Goal: Task Accomplishment & Management: Use online tool/utility

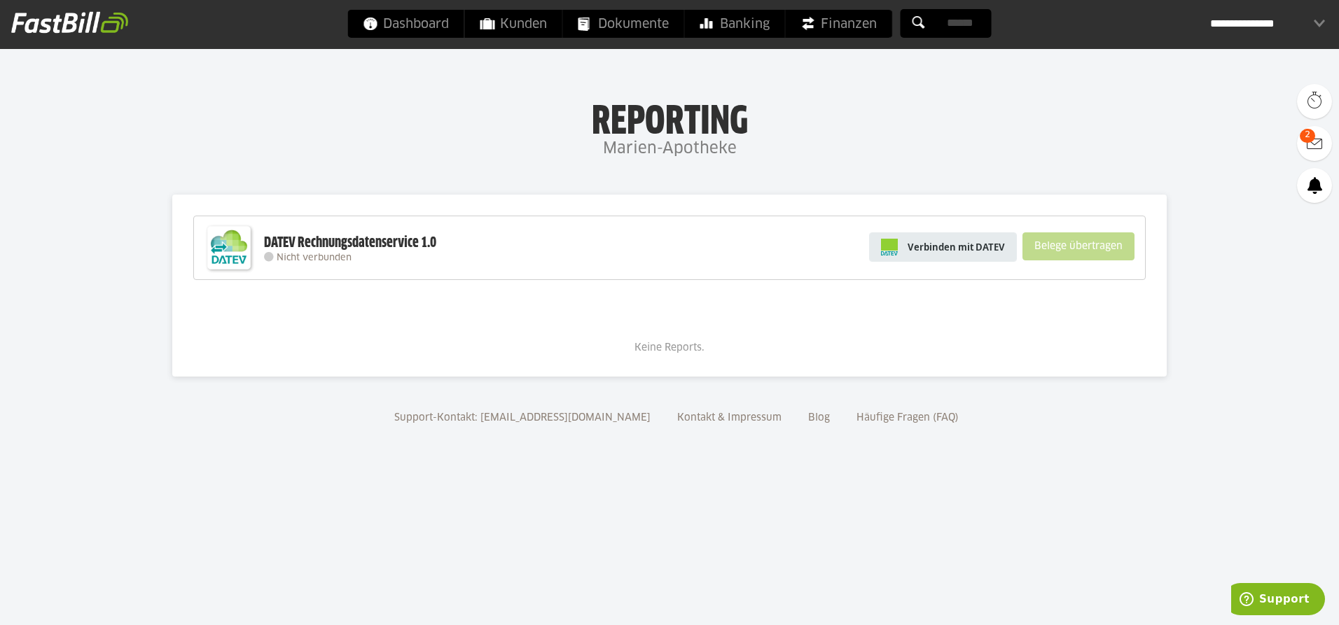
click at [918, 251] on span "Verbinden mit DATEV" at bounding box center [955, 247] width 97 height 14
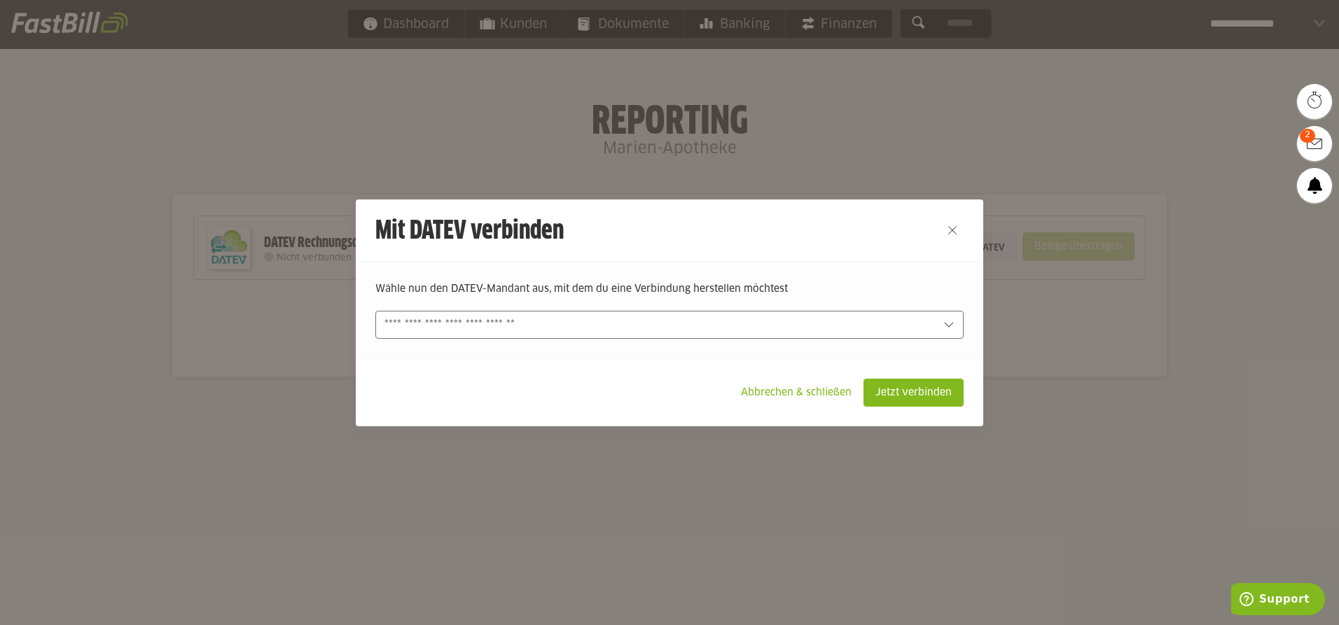
click at [594, 325] on input "text" at bounding box center [659, 324] width 550 height 15
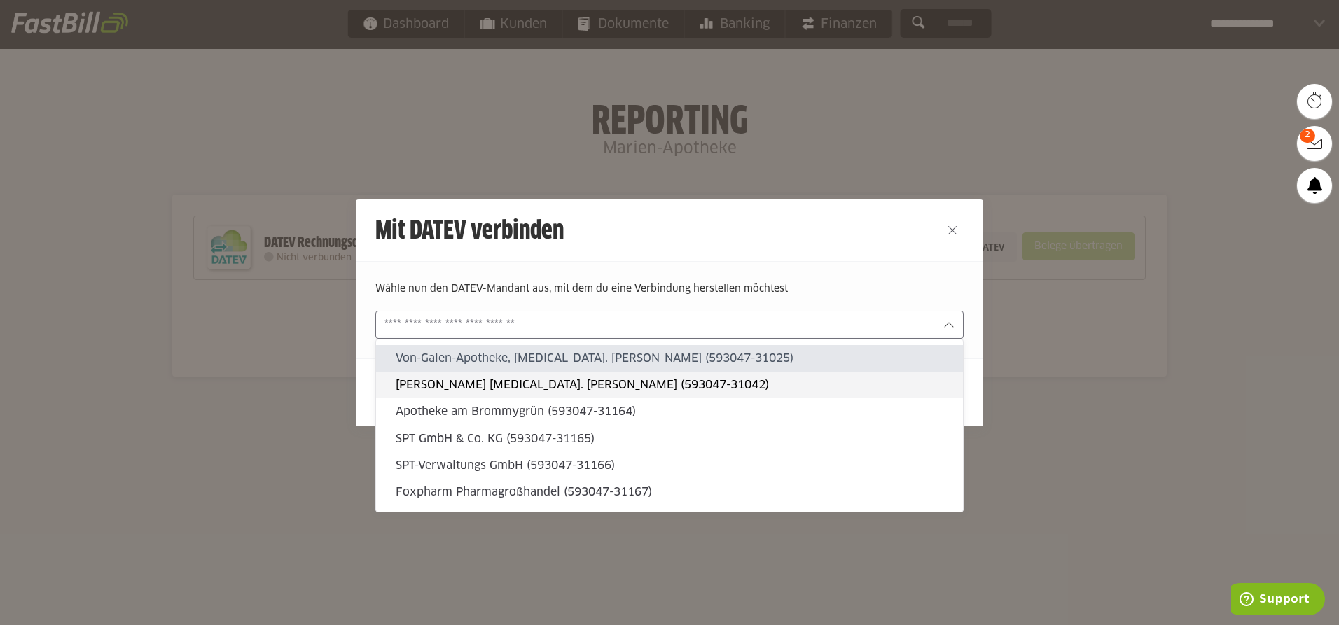
click at [501, 385] on slot "Marien Apotheke Inh. S. Müller (593047-31042)" at bounding box center [674, 384] width 556 height 15
type input "**********"
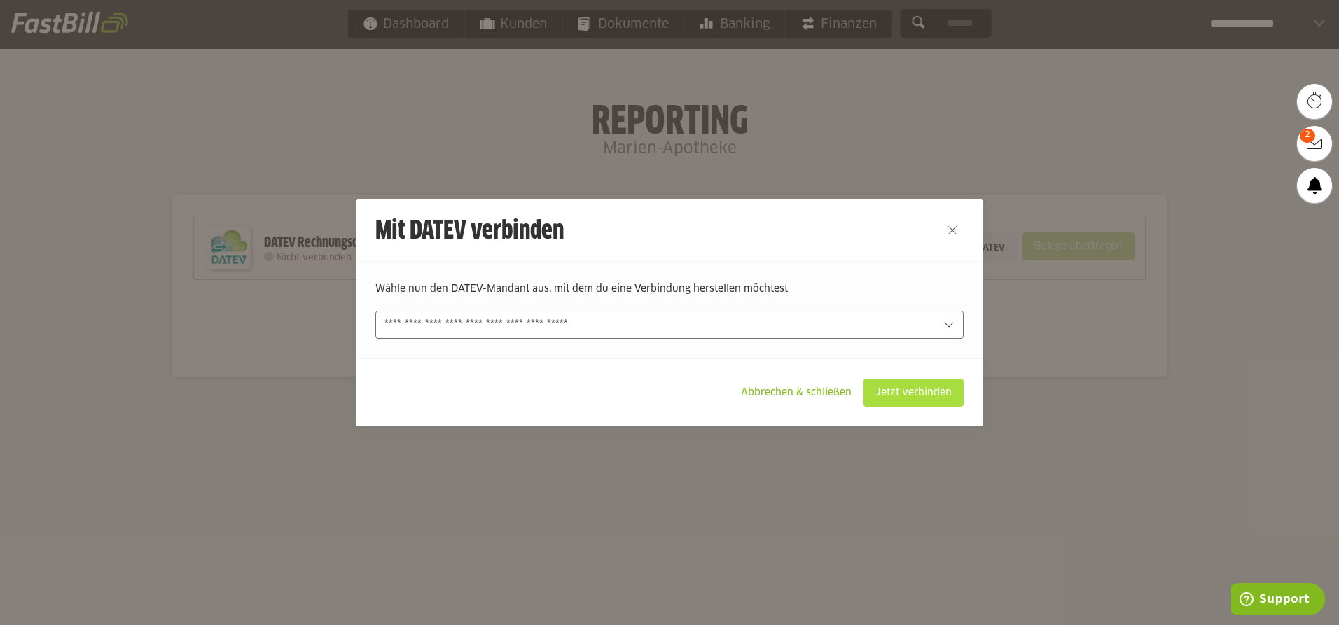
click at [905, 396] on slot "Jetzt verbinden" at bounding box center [913, 392] width 99 height 27
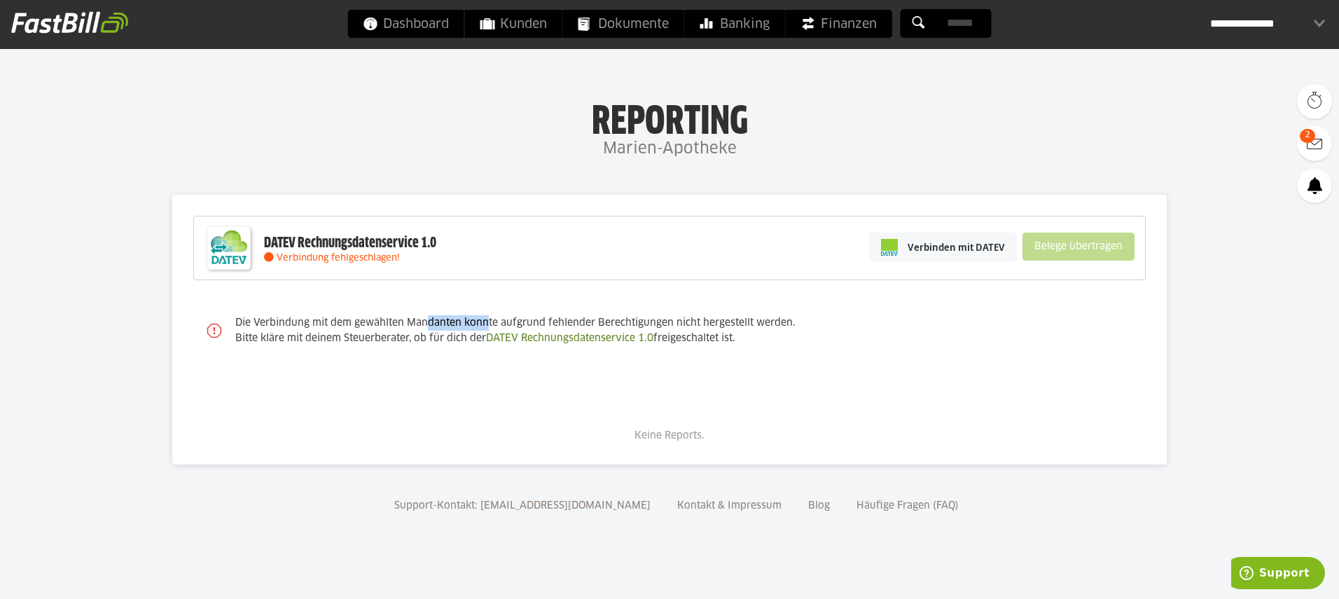
drag, startPoint x: 357, startPoint y: 323, endPoint x: 417, endPoint y: 321, distance: 60.2
click at [0, 0] on slot "Die Verbindung mit dem gewählten Mandanten konnte aufgrund fehlender Berechtigu…" at bounding box center [0, 0] width 0 height 0
drag, startPoint x: 417, startPoint y: 321, endPoint x: 481, endPoint y: 397, distance: 98.9
click at [481, 397] on div "Keine Reports." at bounding box center [669, 416] width 952 height 55
drag, startPoint x: 713, startPoint y: 440, endPoint x: 629, endPoint y: 456, distance: 85.5
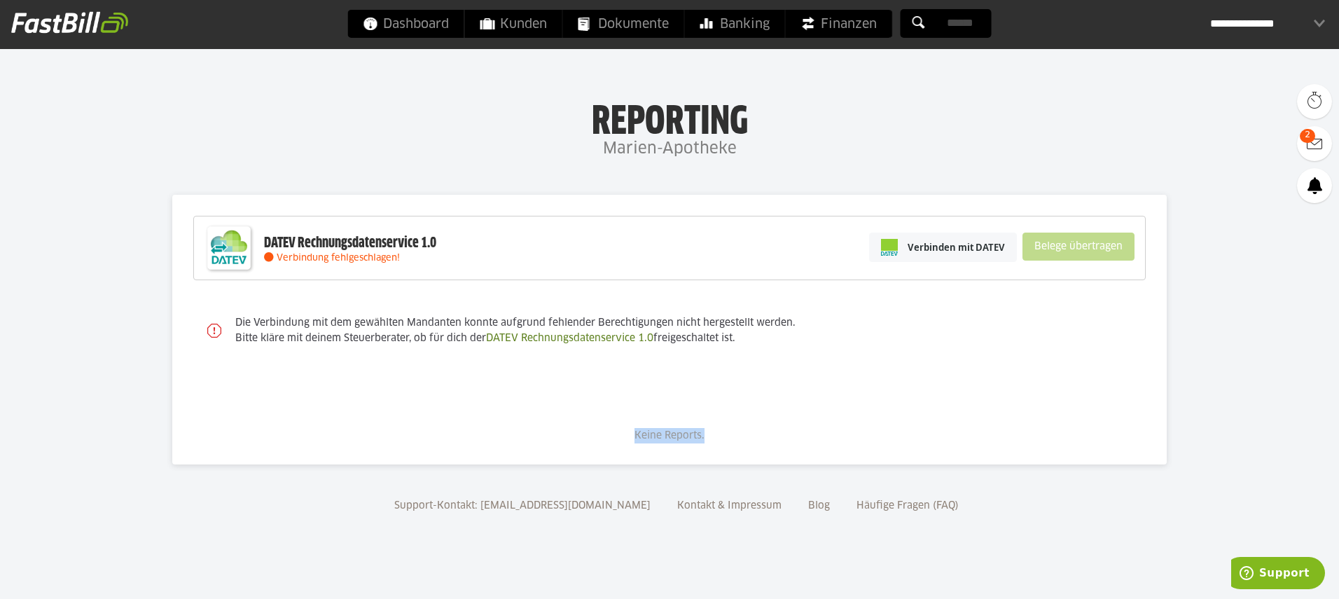
click at [629, 456] on div "DATEV Rechnungsdatenservice 1.0 Verbindung fehlgeschlagen! Verbinden mit DATEV …" at bounding box center [669, 330] width 994 height 270
click at [1262, 22] on div "**********" at bounding box center [1267, 24] width 115 height 28
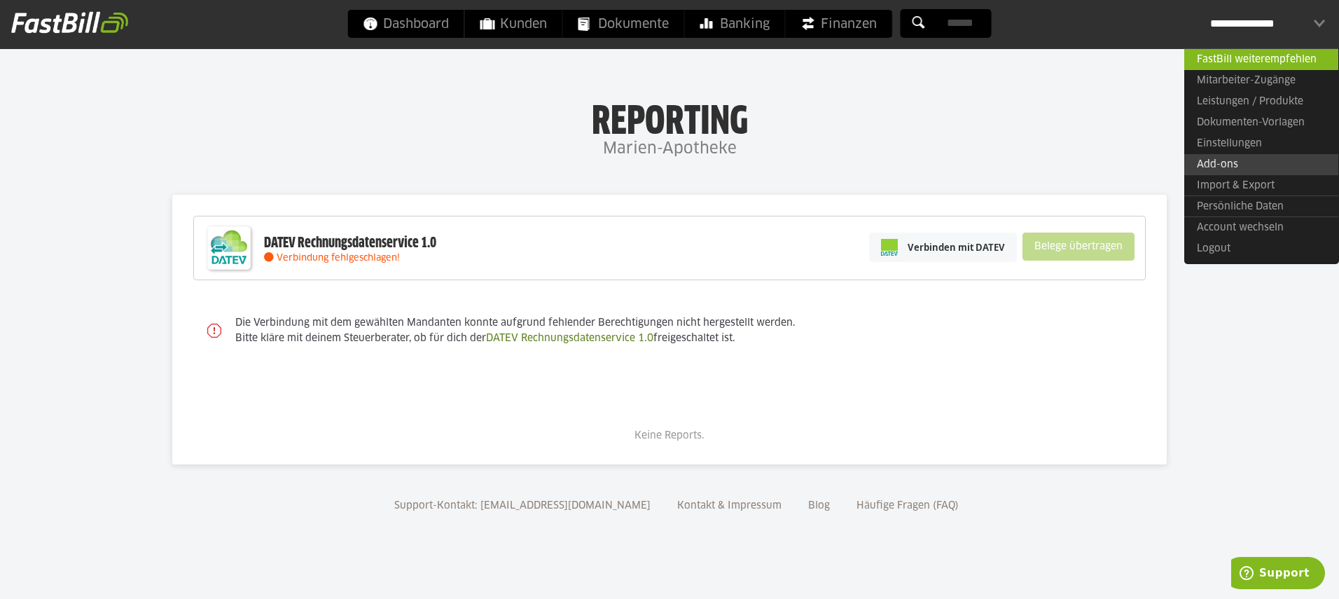
click at [1251, 160] on link "Add-ons" at bounding box center [1261, 164] width 154 height 21
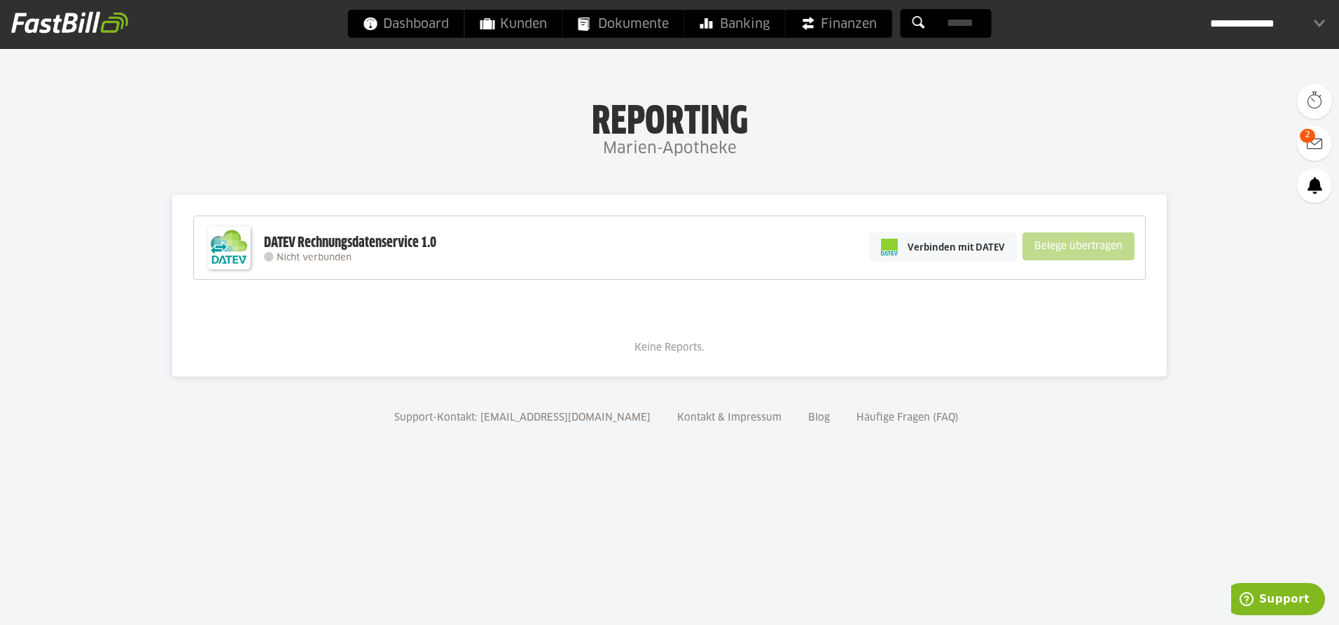
click at [536, 355] on div "Keine Reports." at bounding box center [669, 328] width 952 height 55
click at [985, 254] on link "Verbinden mit DATEV" at bounding box center [943, 246] width 148 height 29
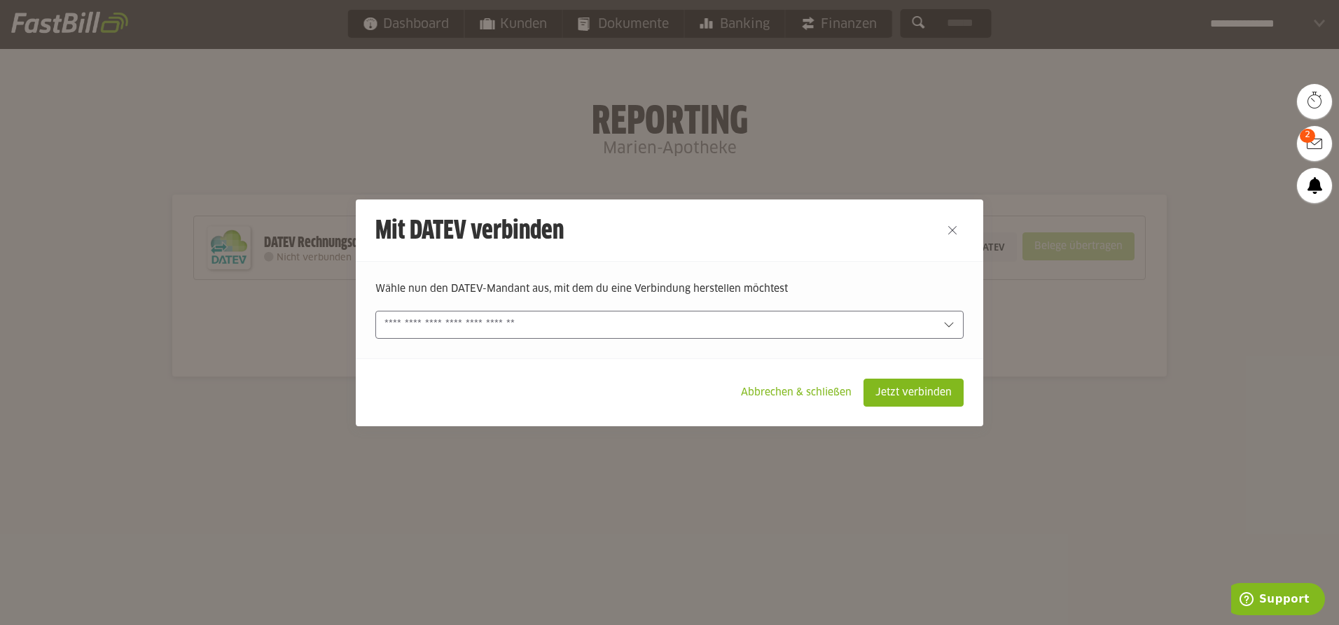
click at [612, 336] on div at bounding box center [669, 325] width 588 height 28
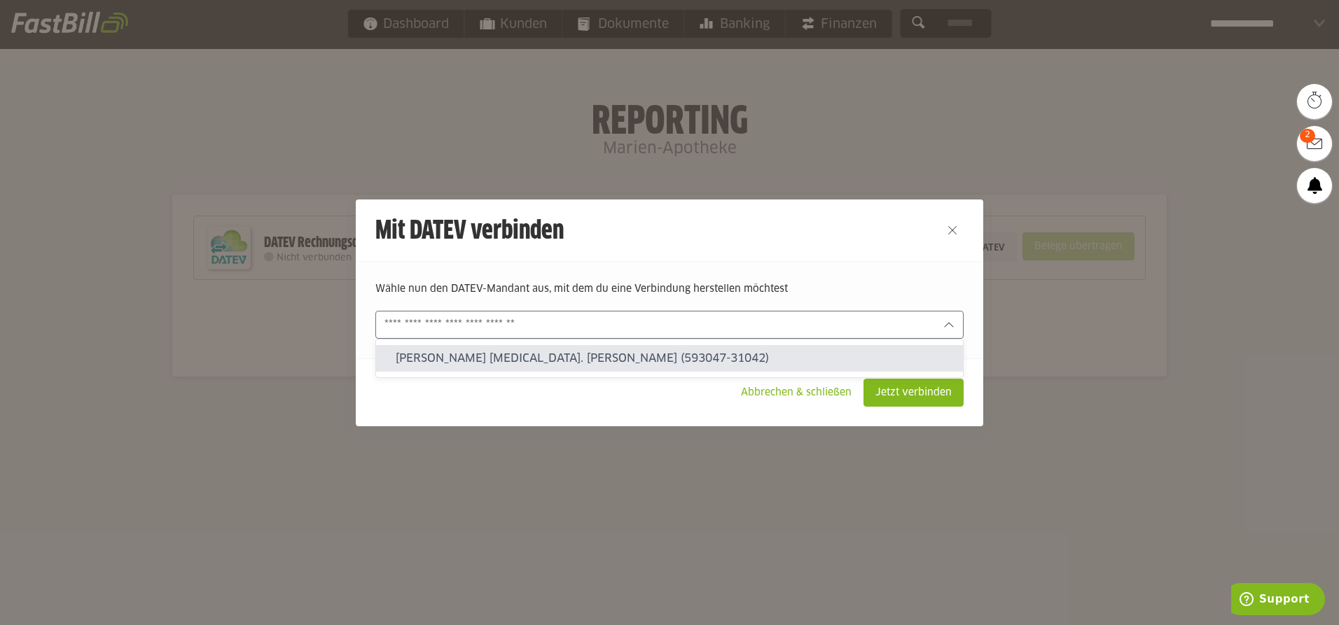
click at [548, 360] on slot "[PERSON_NAME] [MEDICAL_DATA]. [PERSON_NAME] (593047-31042)" at bounding box center [674, 358] width 556 height 15
type input "**********"
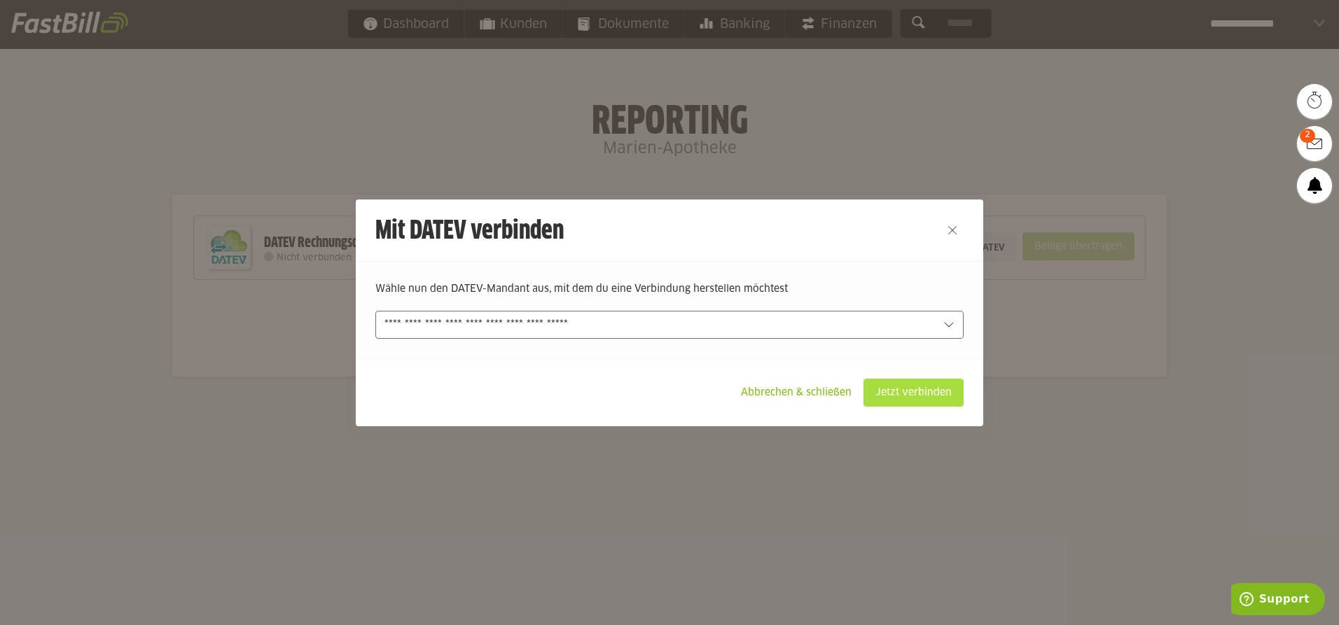
click at [916, 395] on slot "Jetzt verbinden" at bounding box center [913, 392] width 99 height 27
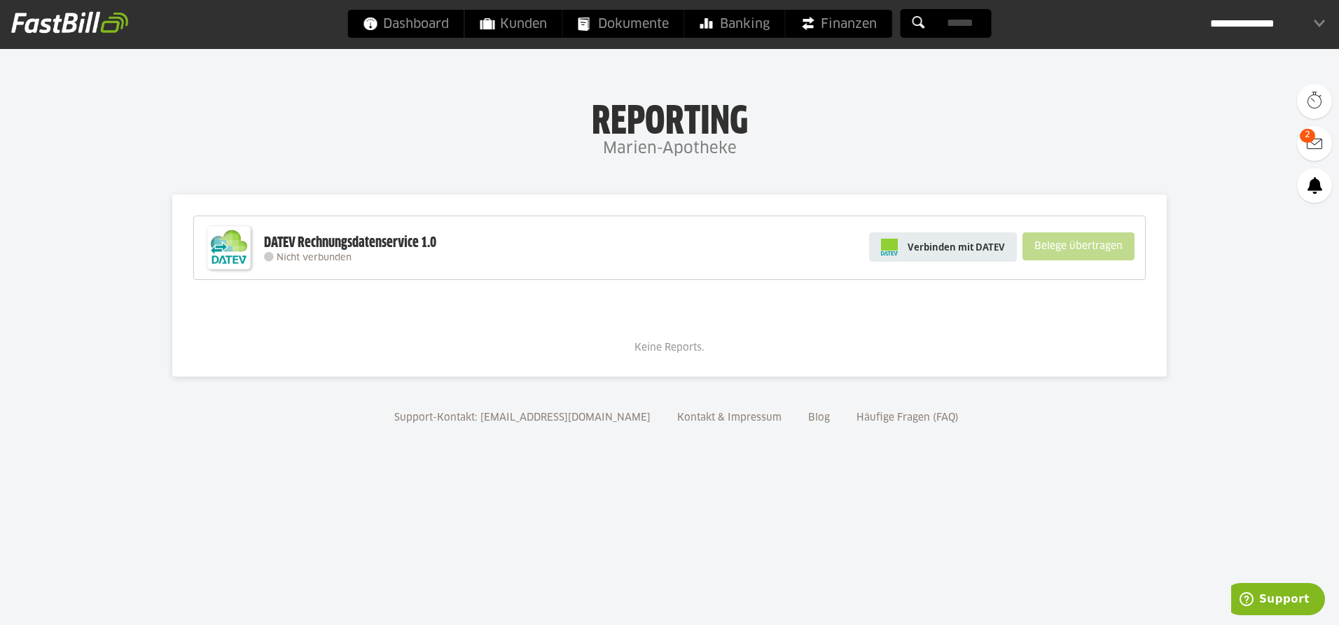
click at [937, 253] on span "Verbinden mit DATEV" at bounding box center [955, 247] width 97 height 14
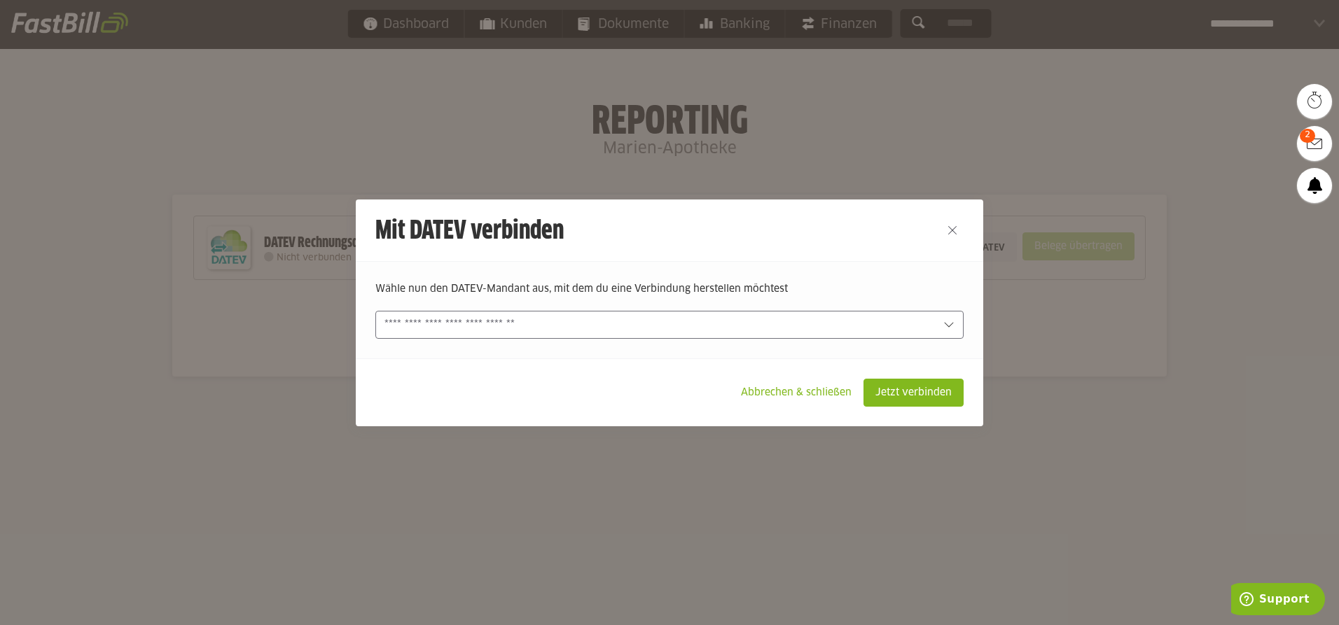
click at [502, 317] on input "text" at bounding box center [659, 324] width 550 height 15
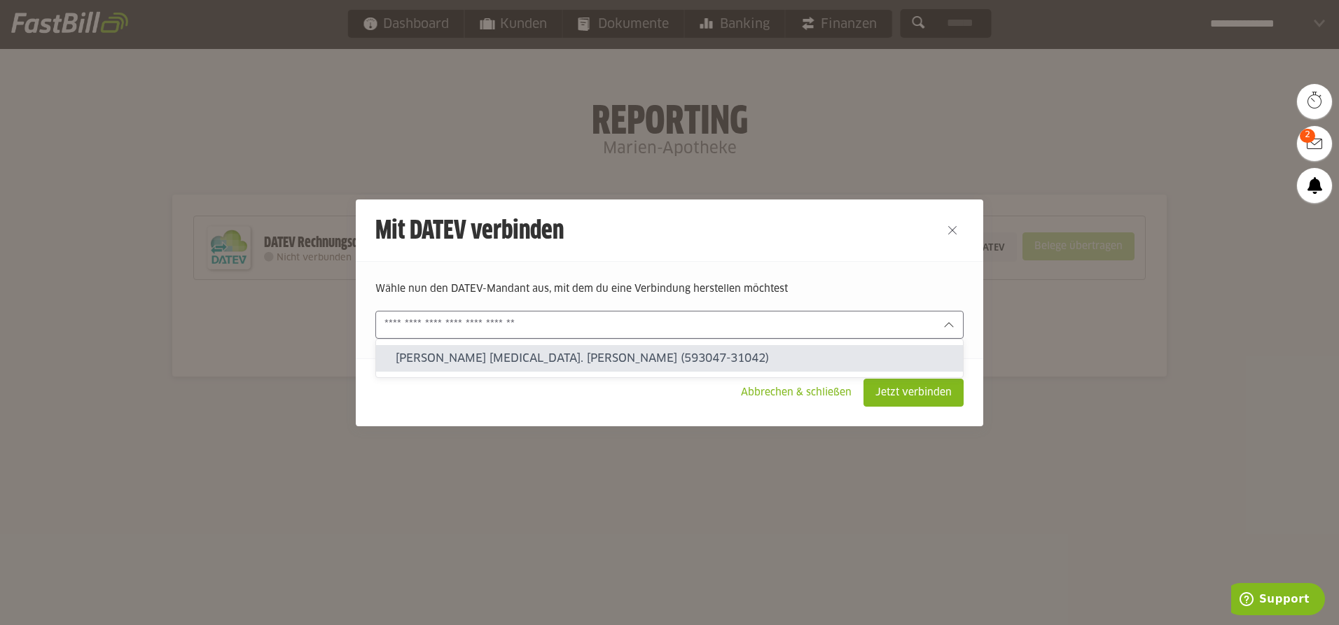
click at [517, 356] on slot "Marien Apotheke Inh. S. Müller (593047-31042)" at bounding box center [674, 358] width 556 height 15
type input "**********"
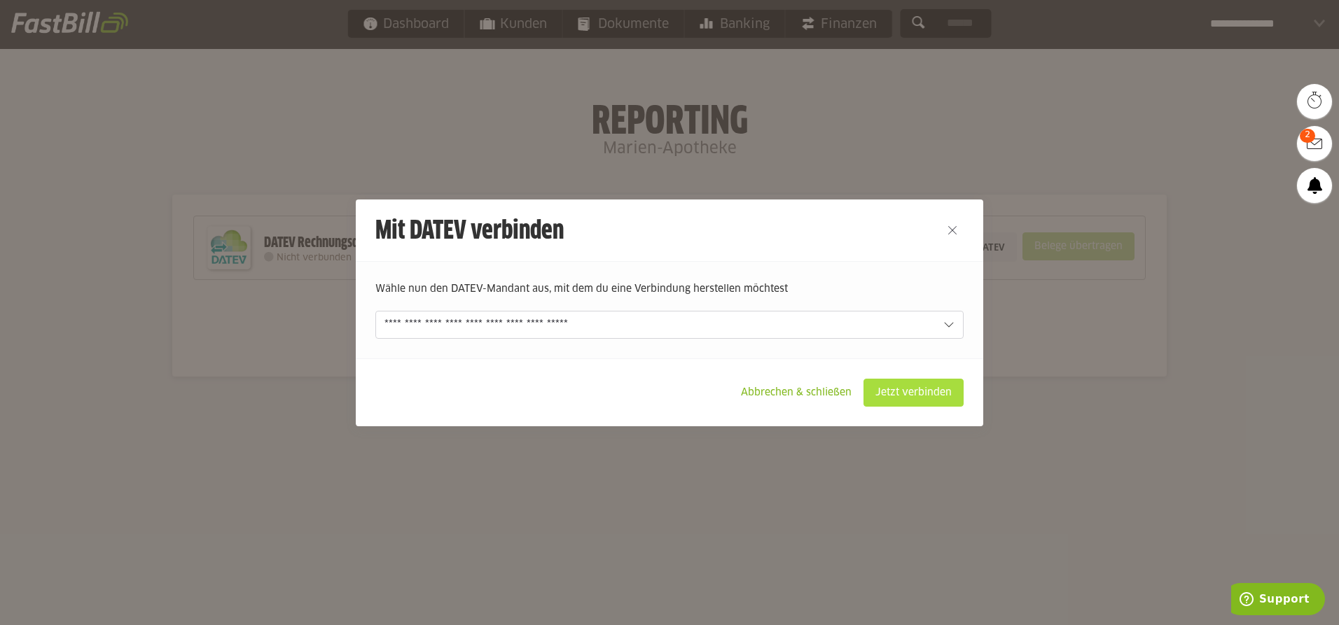
click at [894, 394] on slot "Jetzt verbinden" at bounding box center [913, 392] width 99 height 27
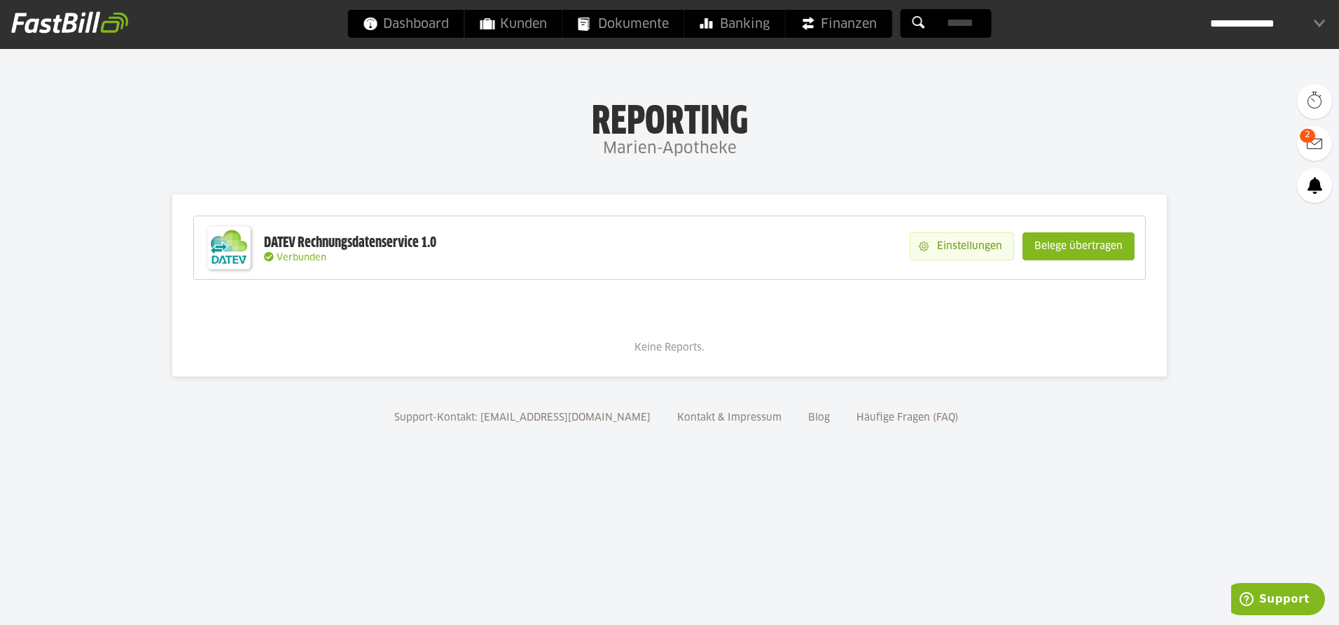
click at [935, 246] on slot "Einstellungen" at bounding box center [970, 246] width 85 height 27
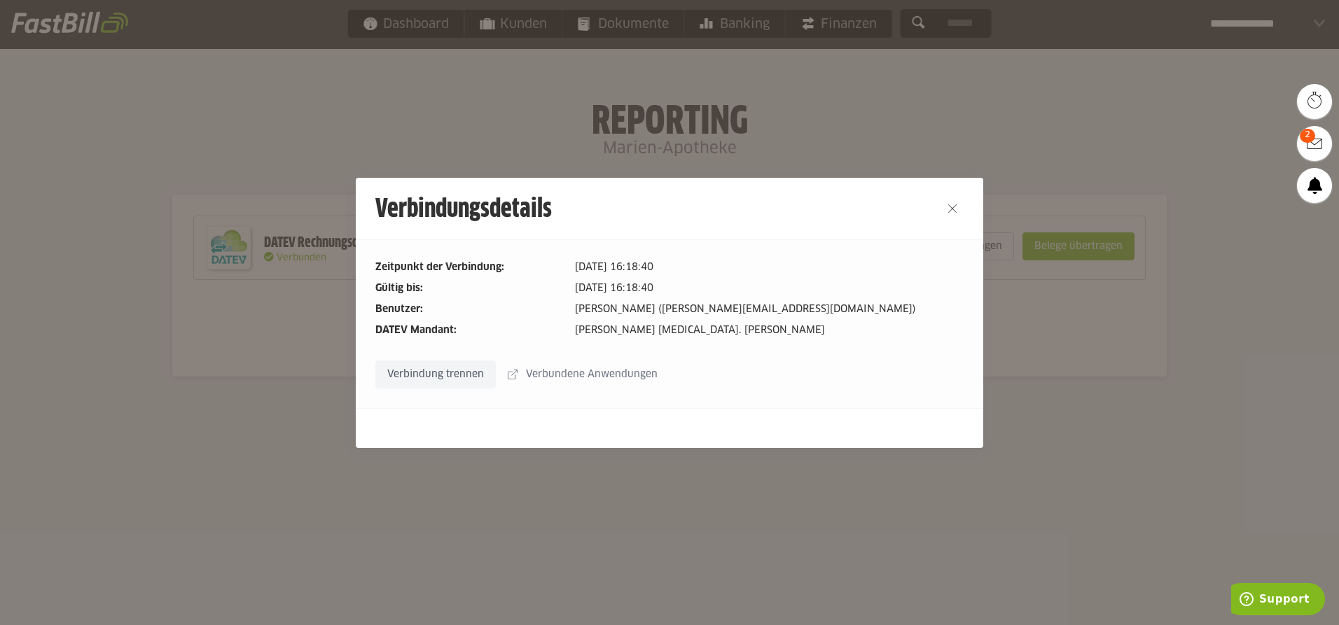
click at [627, 372] on slot "Verbundene Anwendungen" at bounding box center [592, 374] width 151 height 27
click at [592, 374] on slot "Verbundene Anwendungen" at bounding box center [592, 374] width 151 height 27
click at [952, 202] on button "Close" at bounding box center [952, 208] width 22 height 22
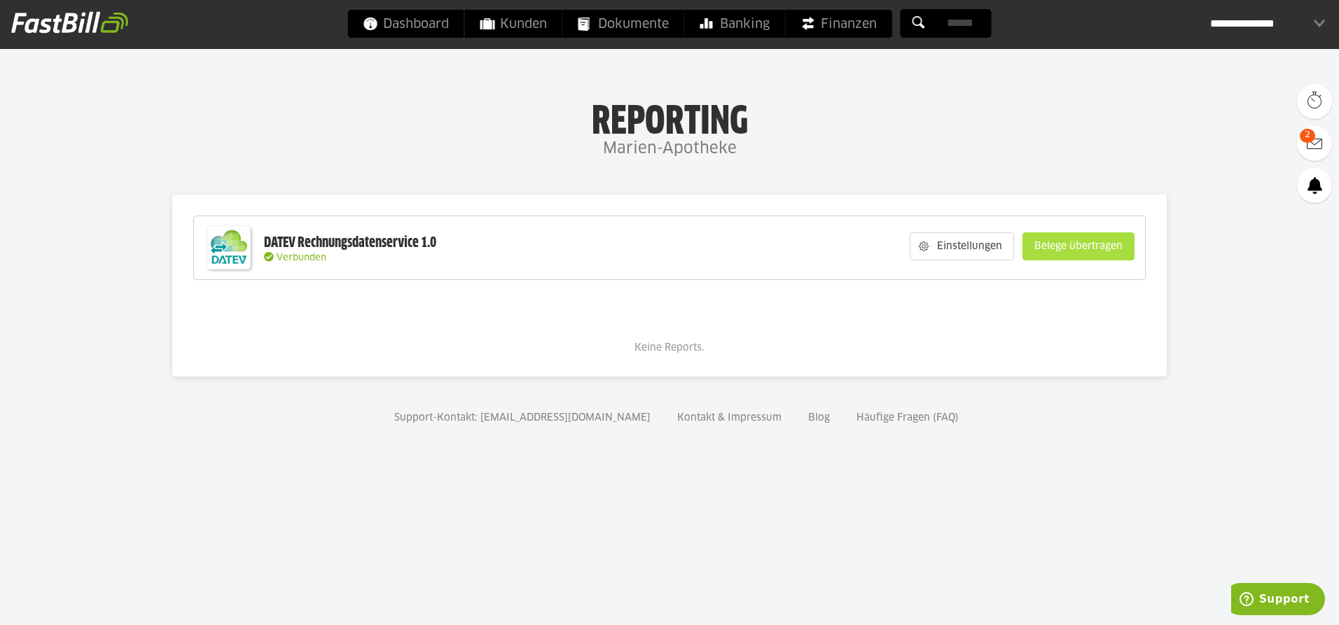
click at [1059, 243] on slot "Belege übertragen" at bounding box center [1078, 246] width 111 height 27
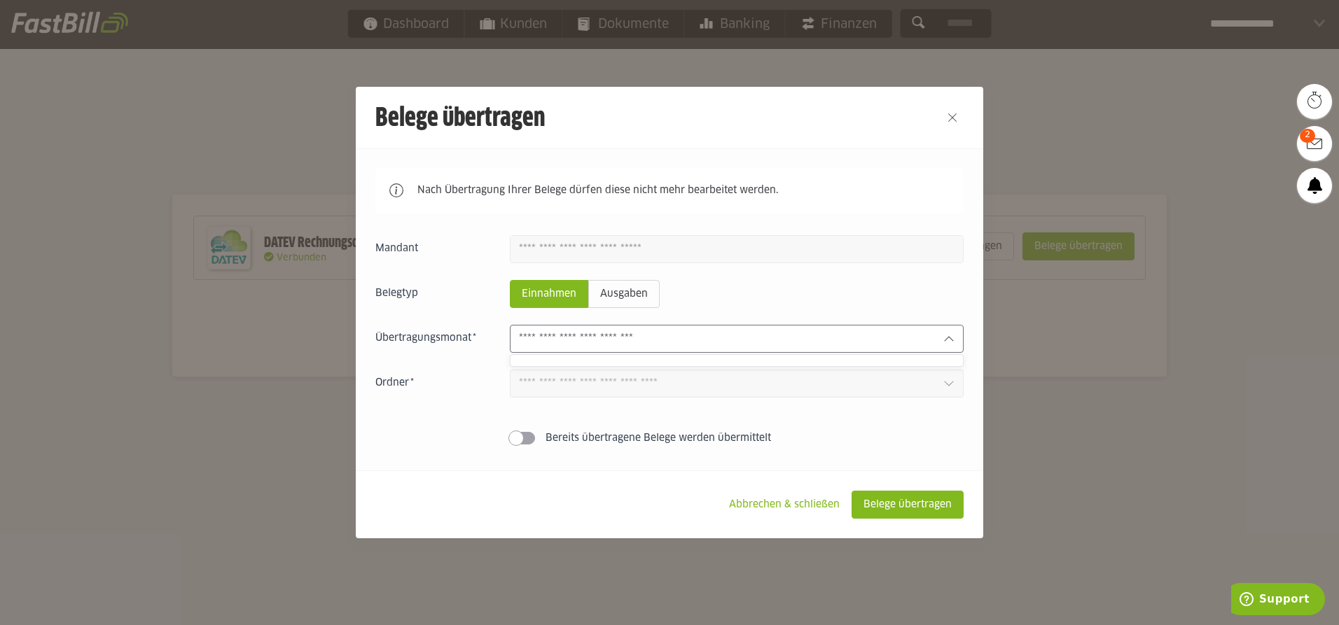
click at [624, 340] on input "text" at bounding box center [725, 338] width 413 height 15
click at [631, 337] on input "text" at bounding box center [725, 338] width 413 height 15
click at [526, 438] on span at bounding box center [522, 438] width 25 height 13
click at [569, 337] on input "text" at bounding box center [725, 338] width 413 height 15
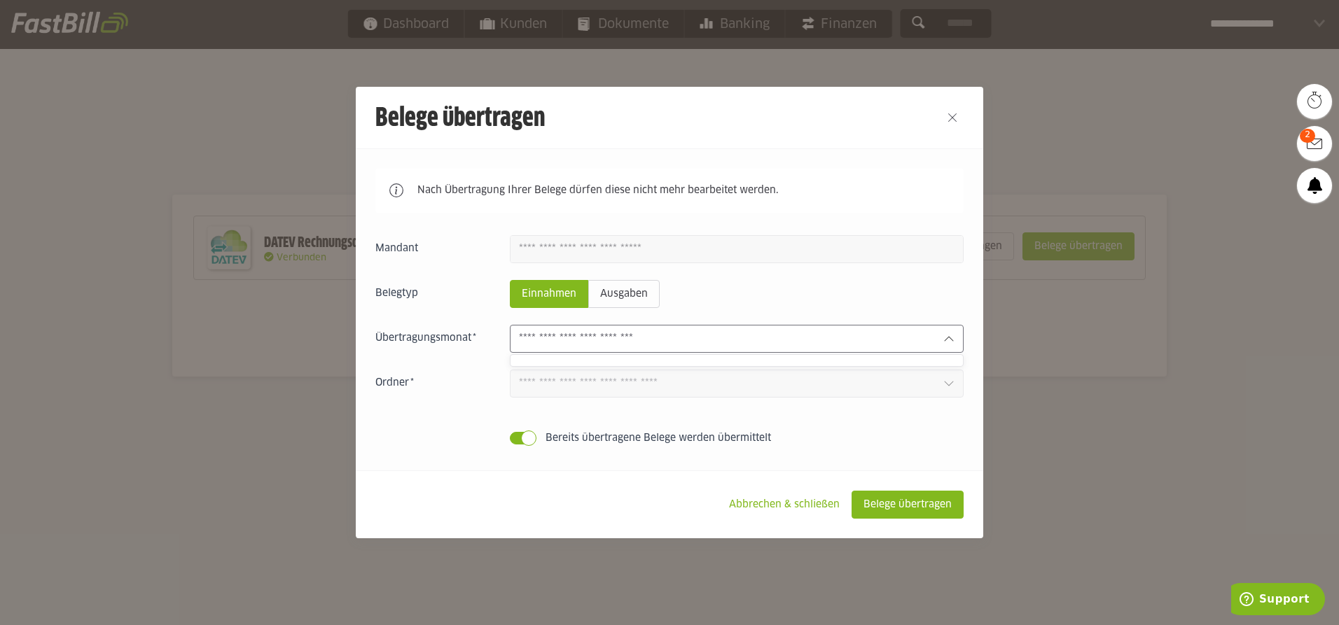
click at [569, 337] on input "text" at bounding box center [725, 338] width 413 height 15
click at [653, 293] on slot "Ausgaben" at bounding box center [624, 294] width 70 height 27
click at [638, 347] on input "text" at bounding box center [725, 338] width 413 height 15
click at [547, 293] on slot "Einnahmen" at bounding box center [548, 294] width 77 height 27
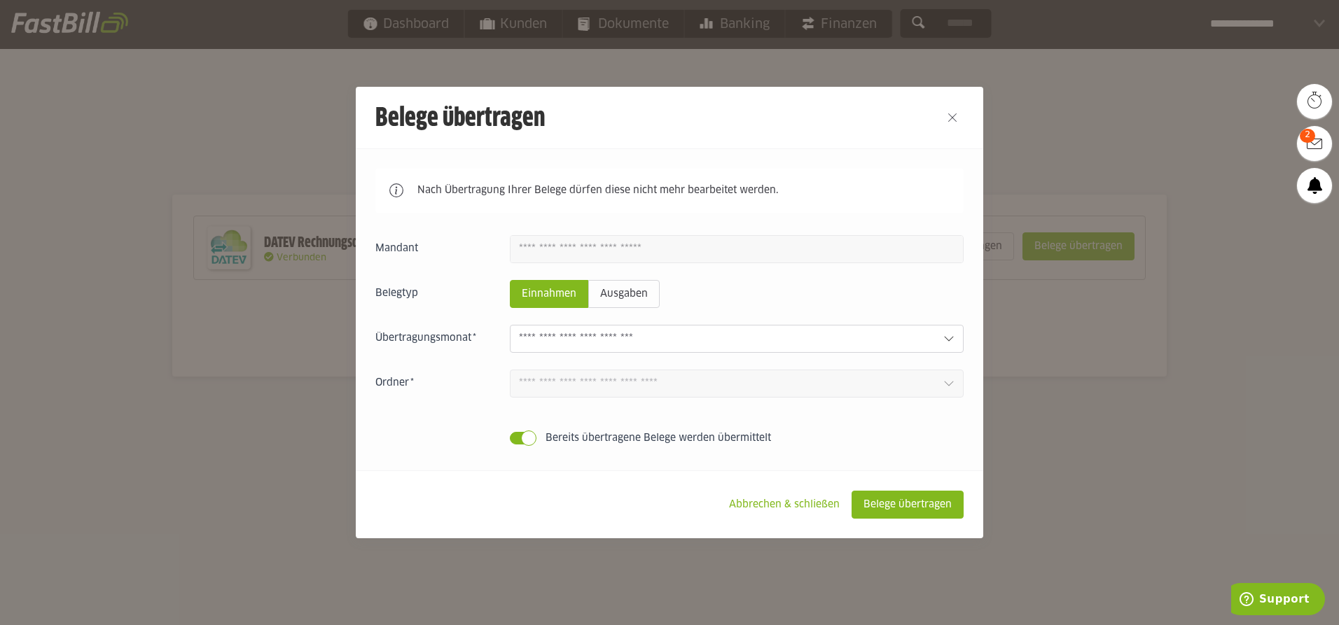
click at [610, 344] on input "text" at bounding box center [725, 338] width 413 height 15
click at [629, 339] on input "text" at bounding box center [725, 338] width 413 height 15
click at [957, 116] on button "Close" at bounding box center [952, 117] width 22 height 22
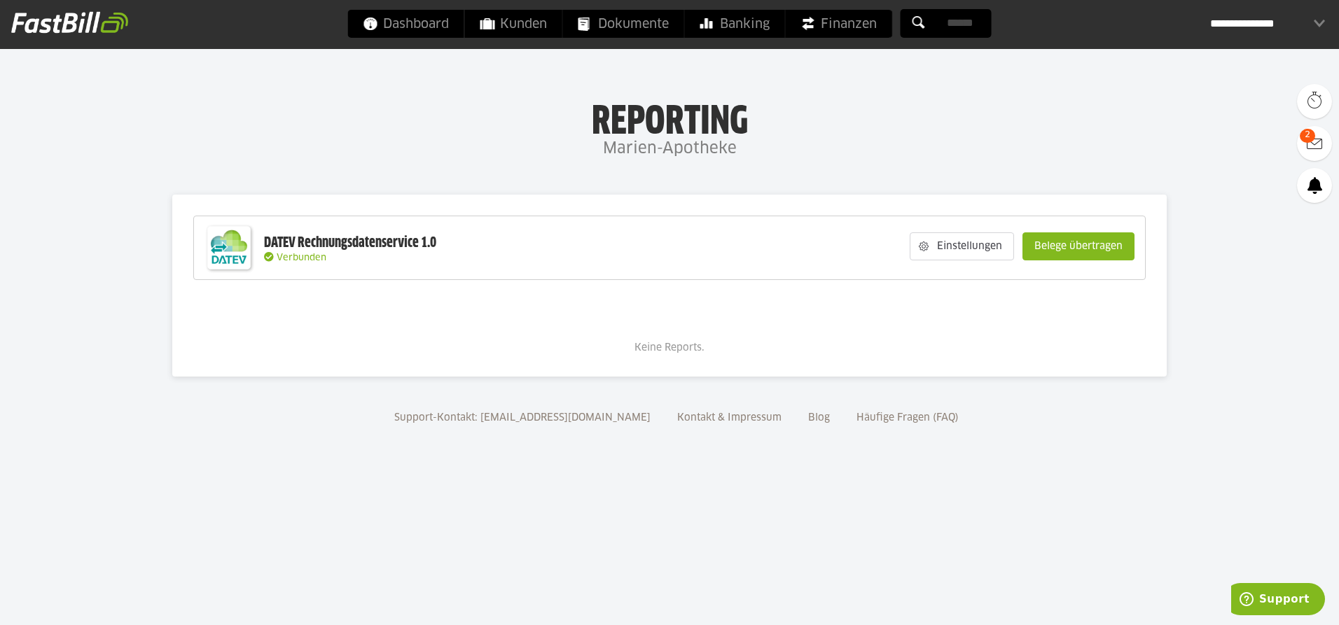
click at [1284, 23] on div "**********" at bounding box center [1267, 24] width 115 height 28
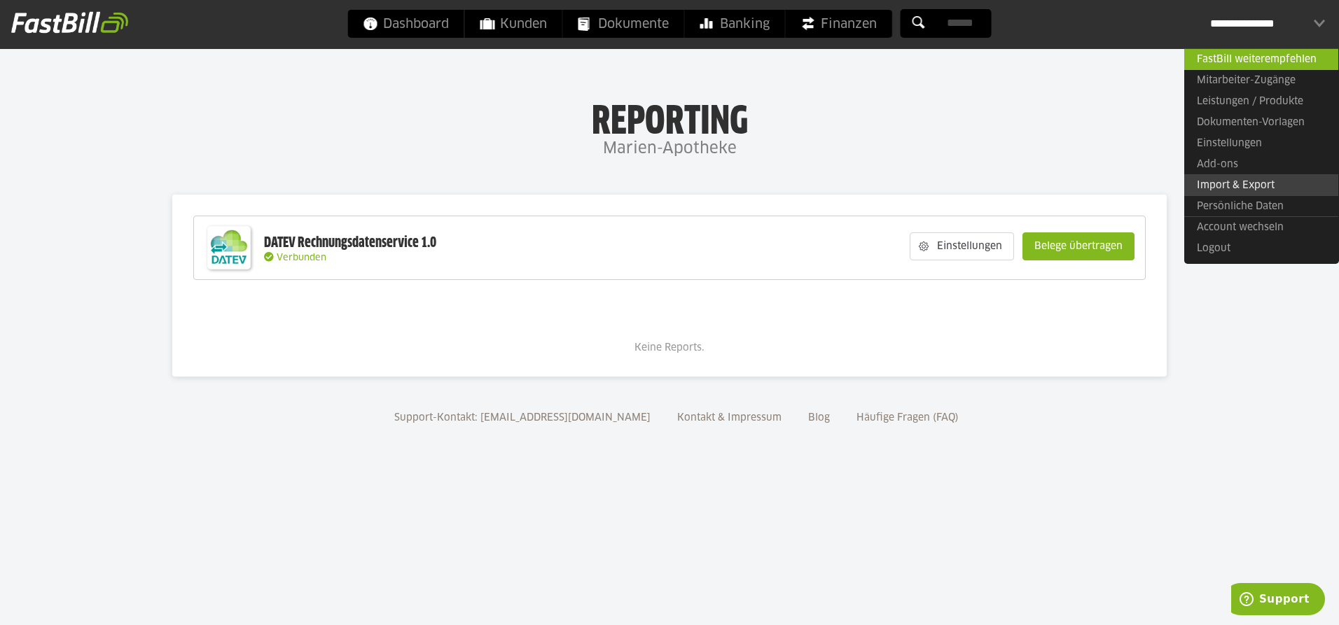
click at [1241, 188] on link "Import & Export" at bounding box center [1261, 185] width 154 height 22
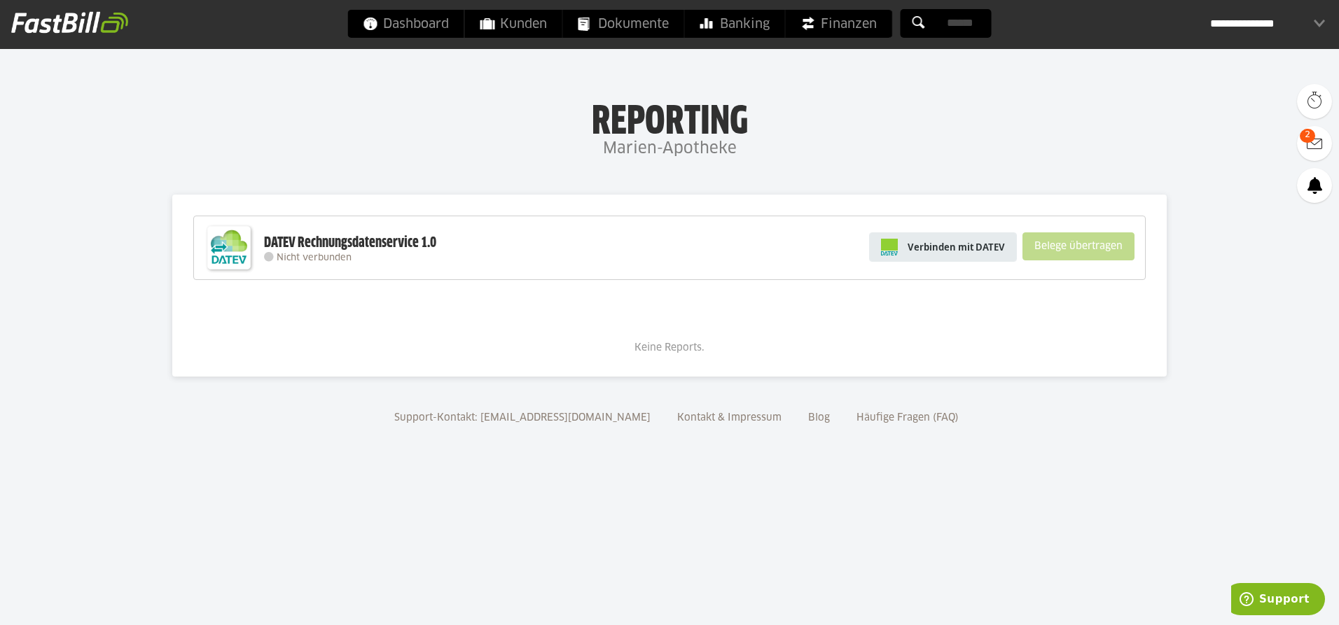
click at [923, 251] on span "Verbinden mit DATEV" at bounding box center [955, 247] width 97 height 14
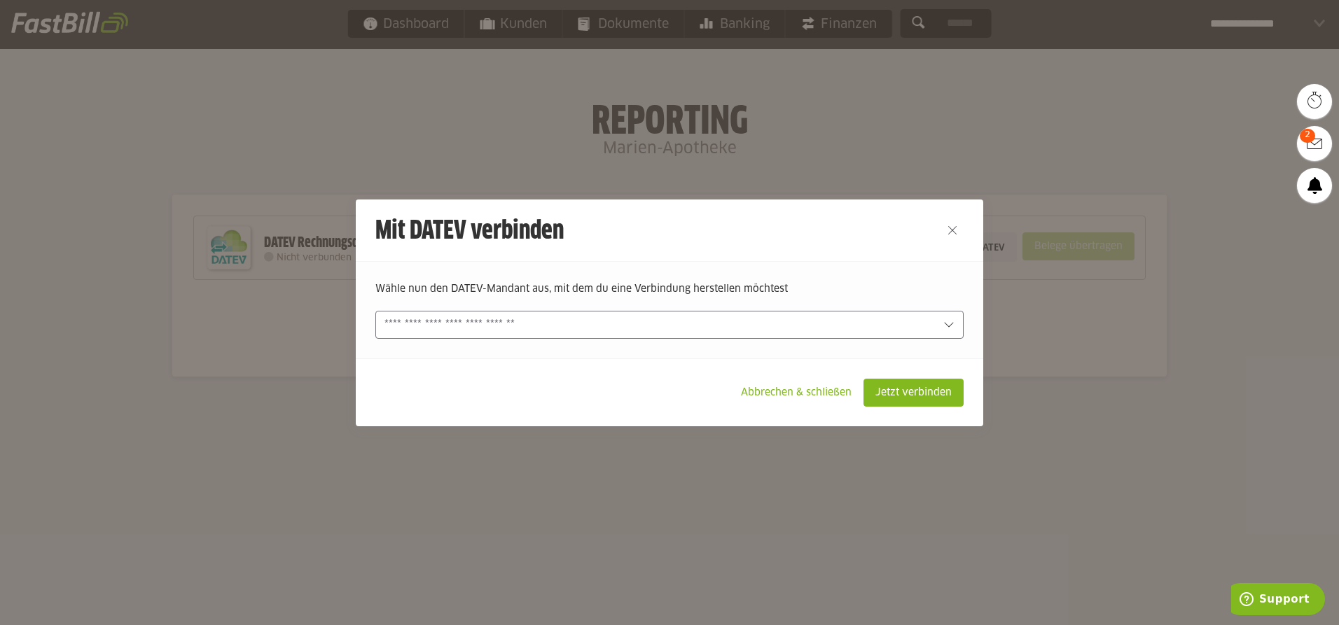
click at [775, 316] on div at bounding box center [669, 325] width 588 height 28
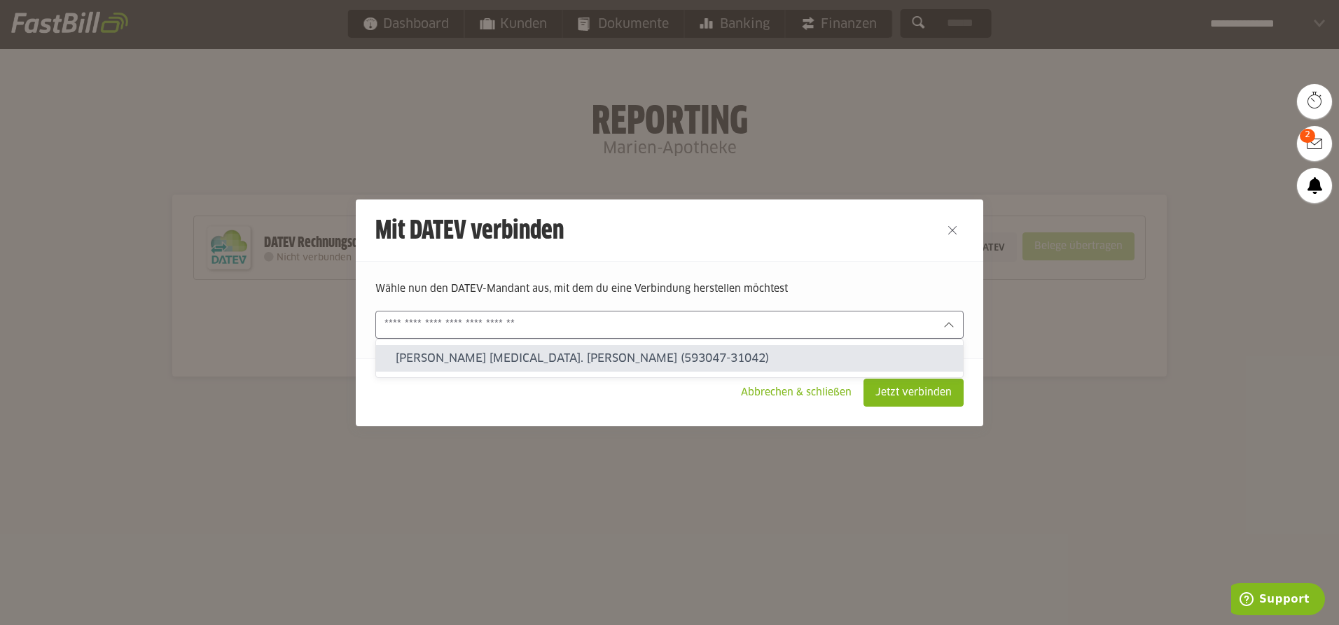
click at [731, 364] on slot "Marien Apotheke Inh. S. Müller (593047-31042)" at bounding box center [674, 358] width 556 height 15
type input "**********"
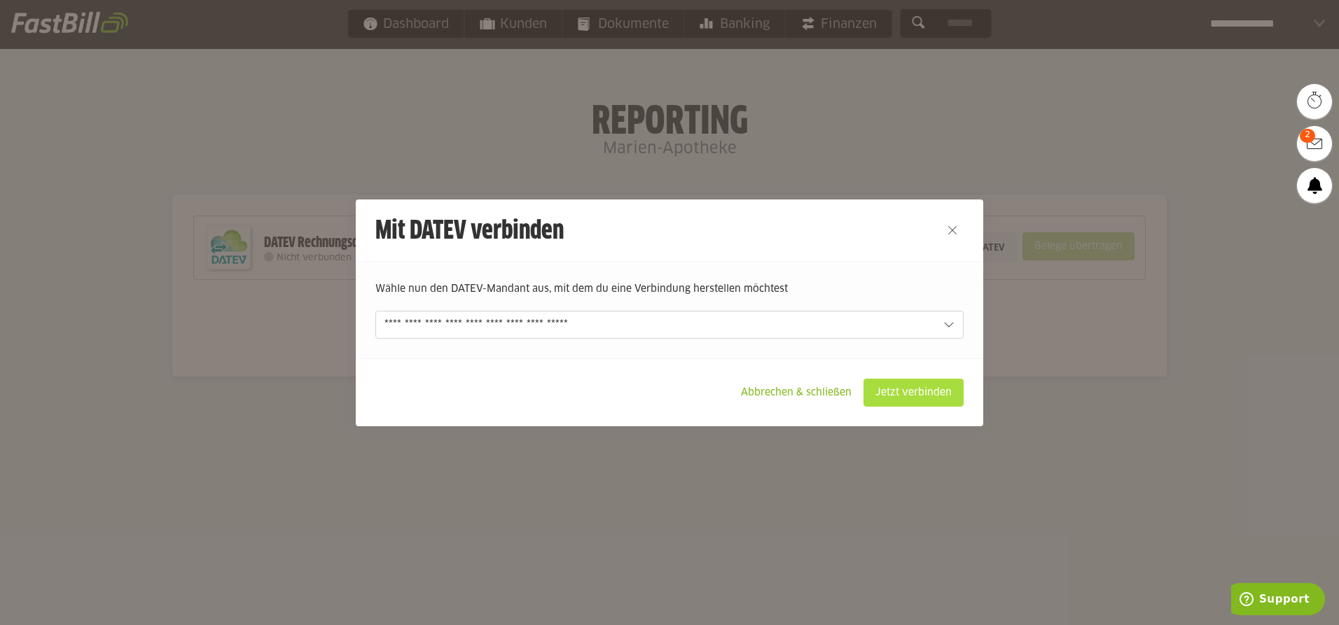
click at [928, 401] on slot "Jetzt verbinden" at bounding box center [913, 392] width 99 height 27
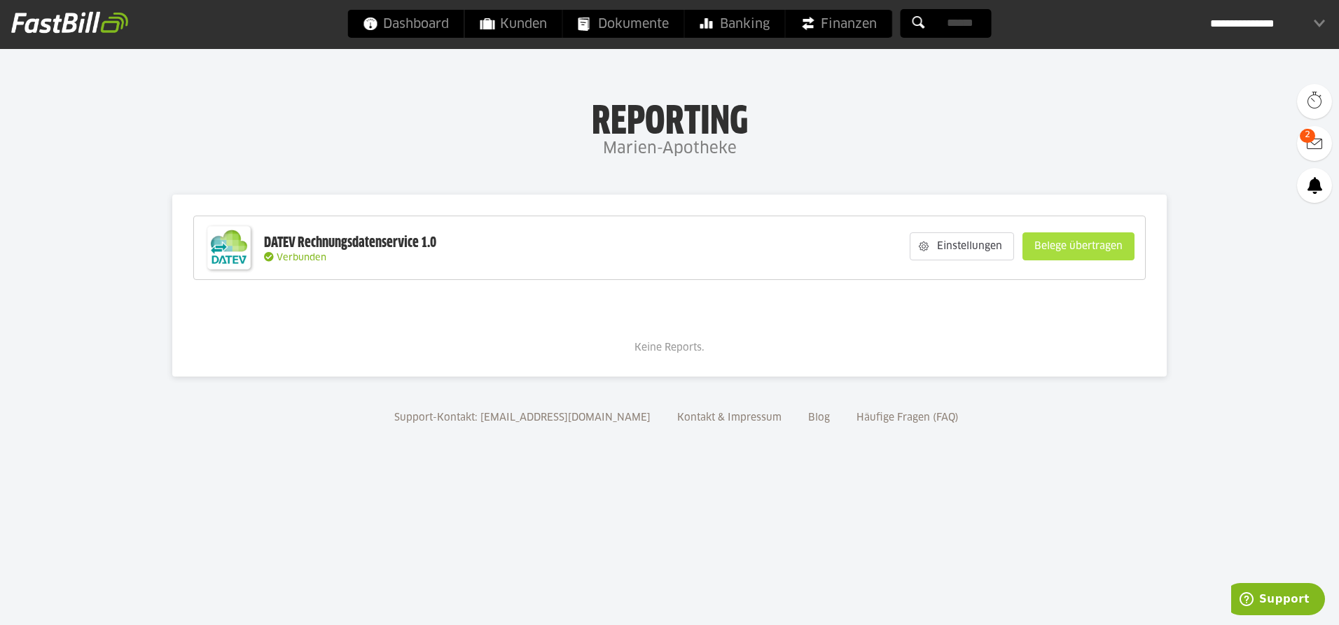
click at [1068, 243] on slot "Belege übertragen" at bounding box center [1078, 246] width 111 height 27
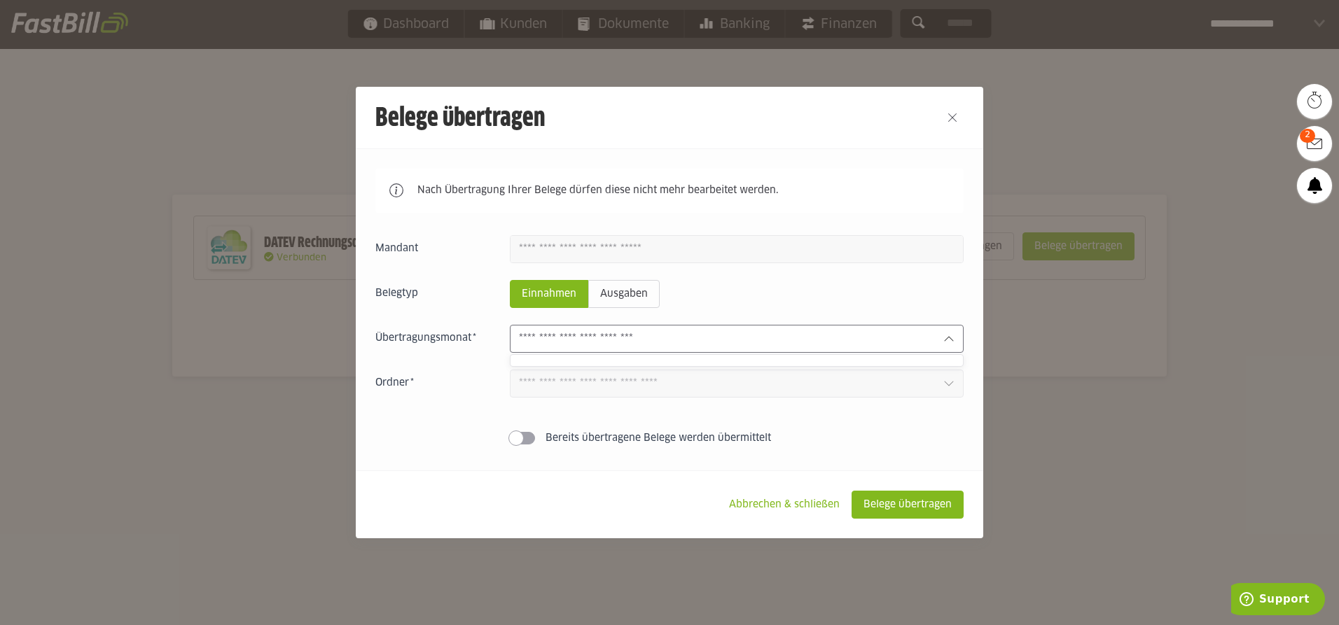
click at [660, 342] on input "text" at bounding box center [725, 338] width 413 height 15
click at [670, 340] on input "text" at bounding box center [725, 338] width 413 height 15
click at [822, 506] on slot "Abbrechen & schließen" at bounding box center [784, 504] width 133 height 27
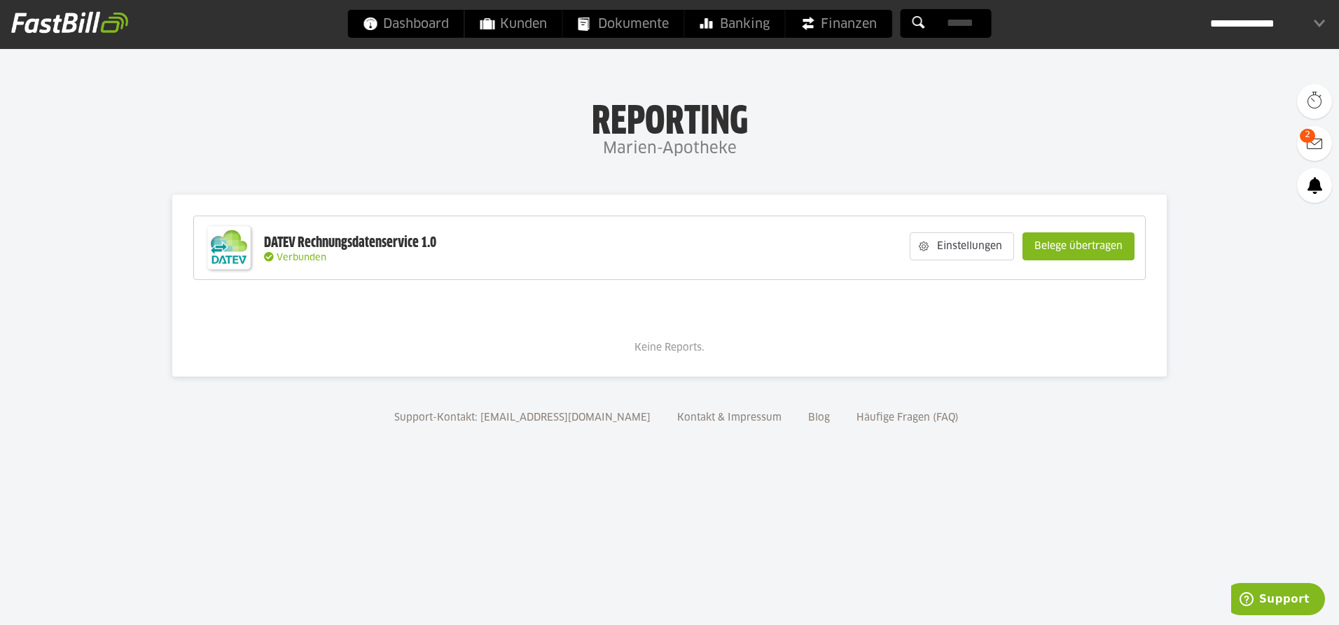
click at [1246, 29] on div "**********" at bounding box center [1267, 24] width 115 height 28
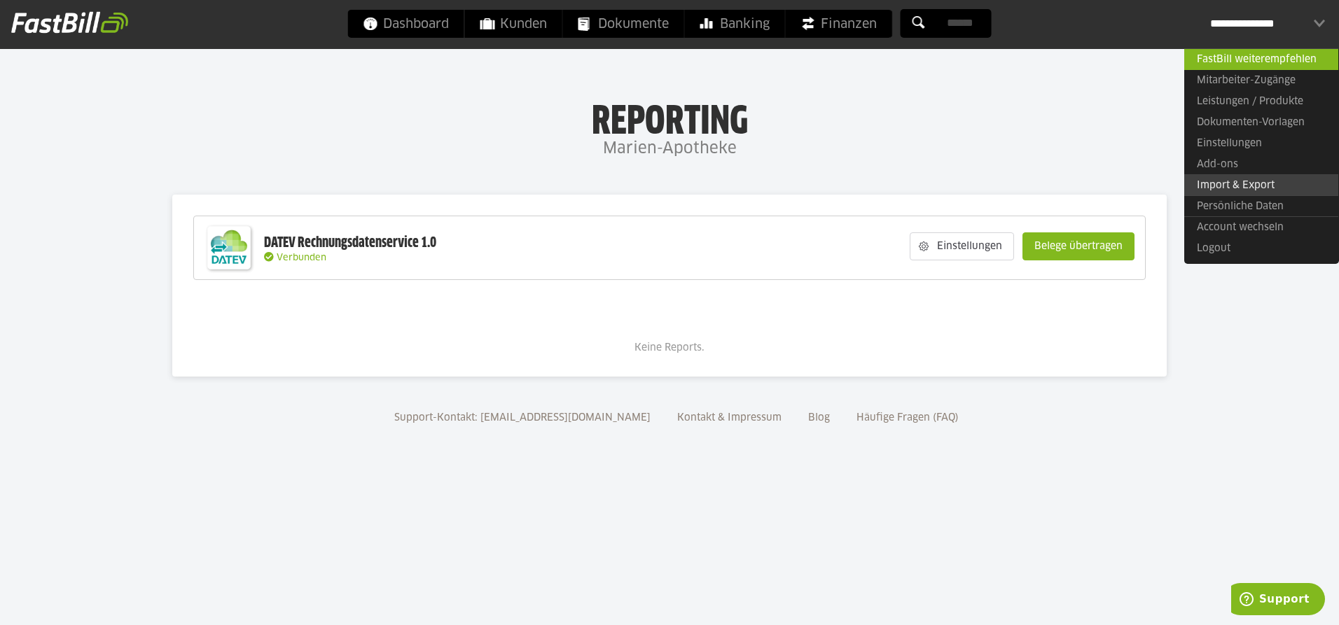
click at [1227, 186] on link "Import & Export" at bounding box center [1261, 185] width 154 height 22
